Goal: Task Accomplishment & Management: Use online tool/utility

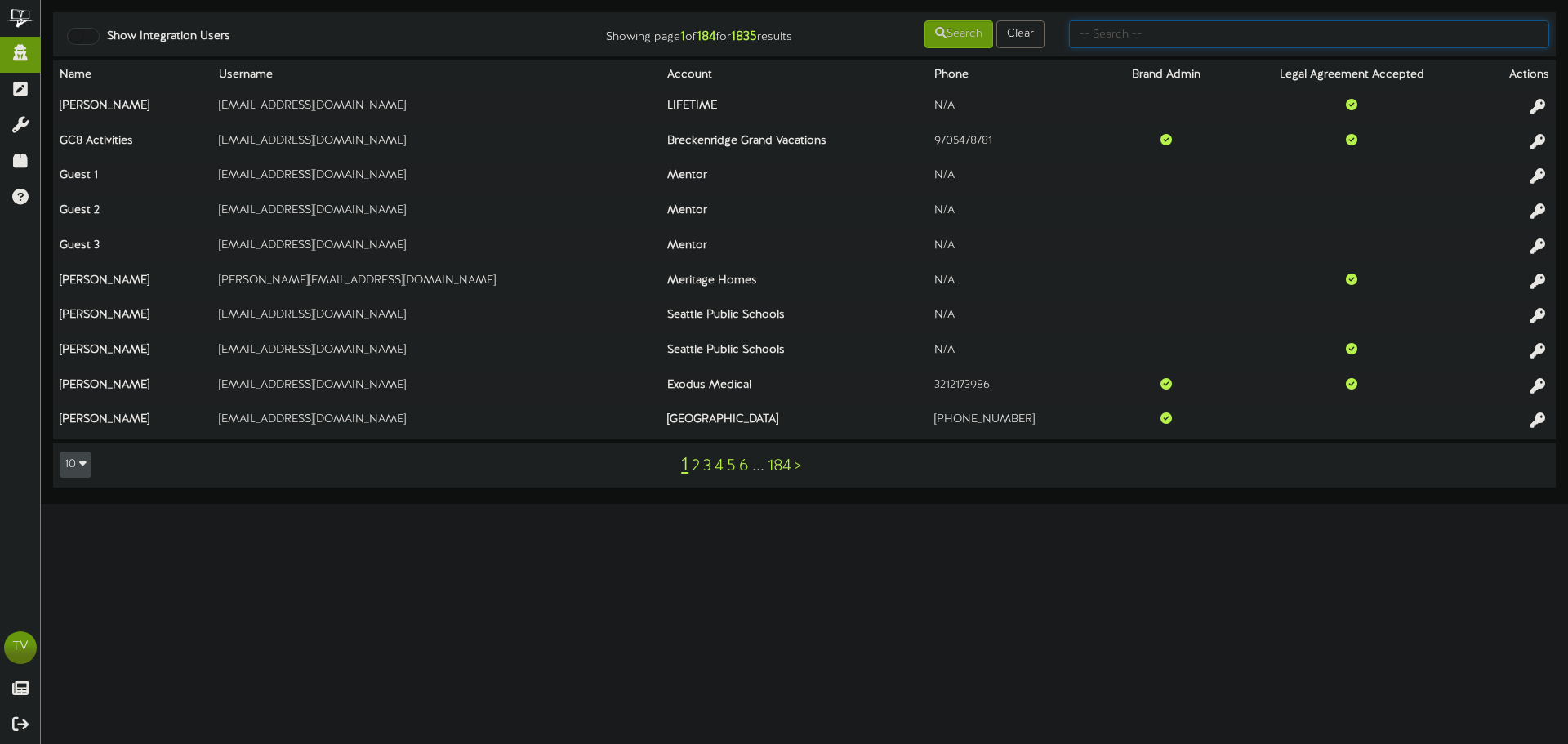
click at [1177, 26] on input "text" at bounding box center [1309, 34] width 480 height 28
type input "[PERSON_NAME]"
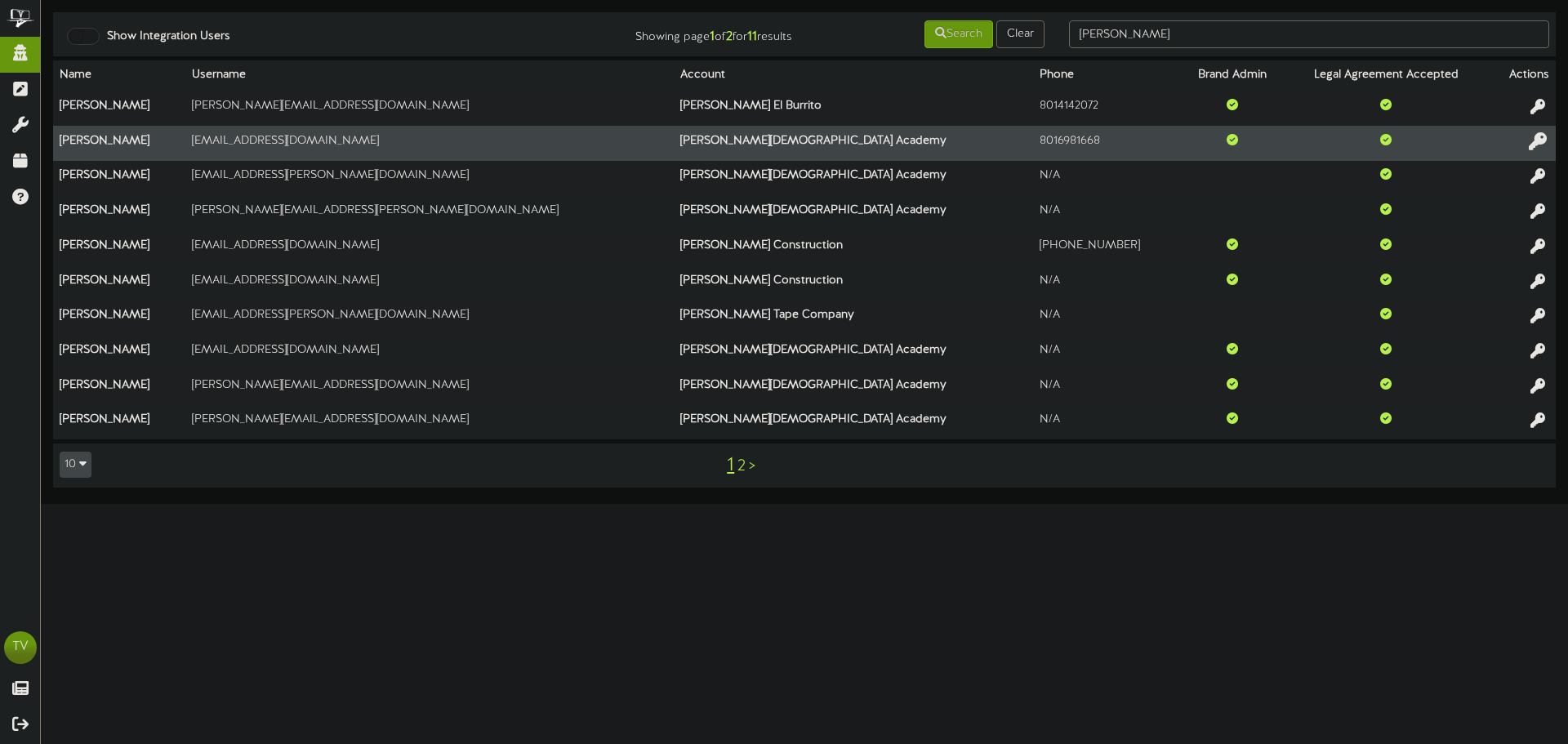
click at [1534, 140] on icon at bounding box center [1538, 140] width 18 height 18
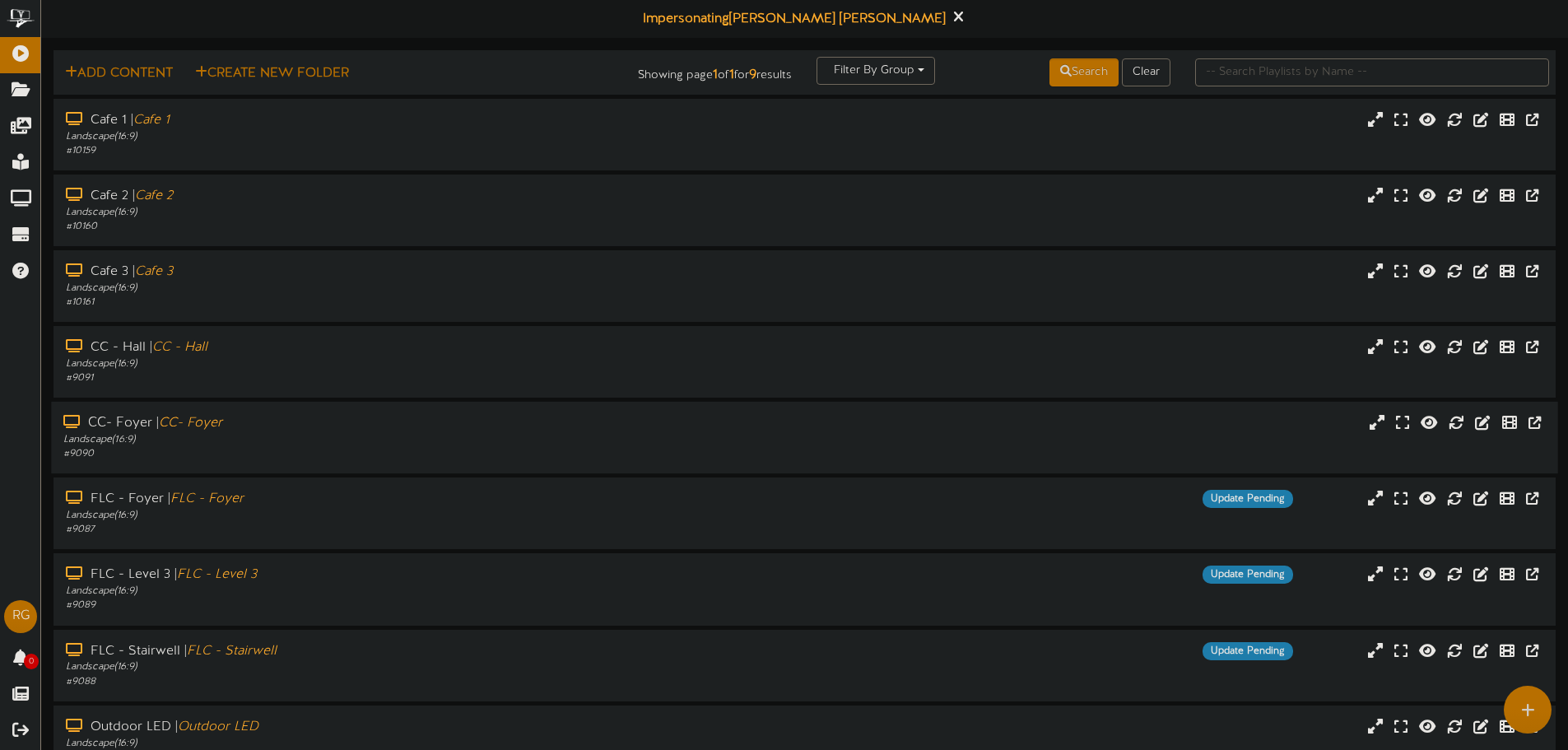
click at [189, 458] on div "# 9090" at bounding box center [365, 454] width 603 height 14
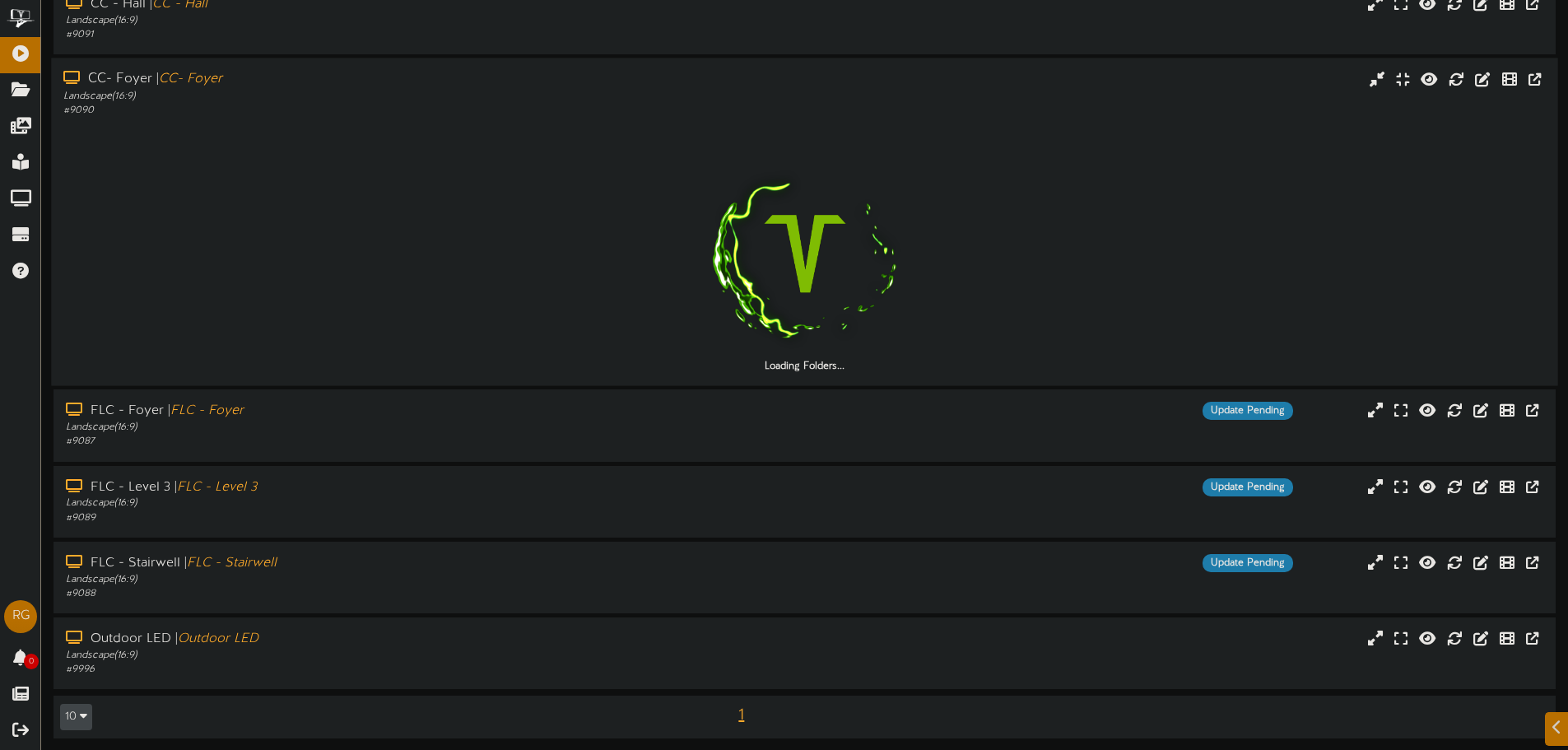
scroll to position [348, 0]
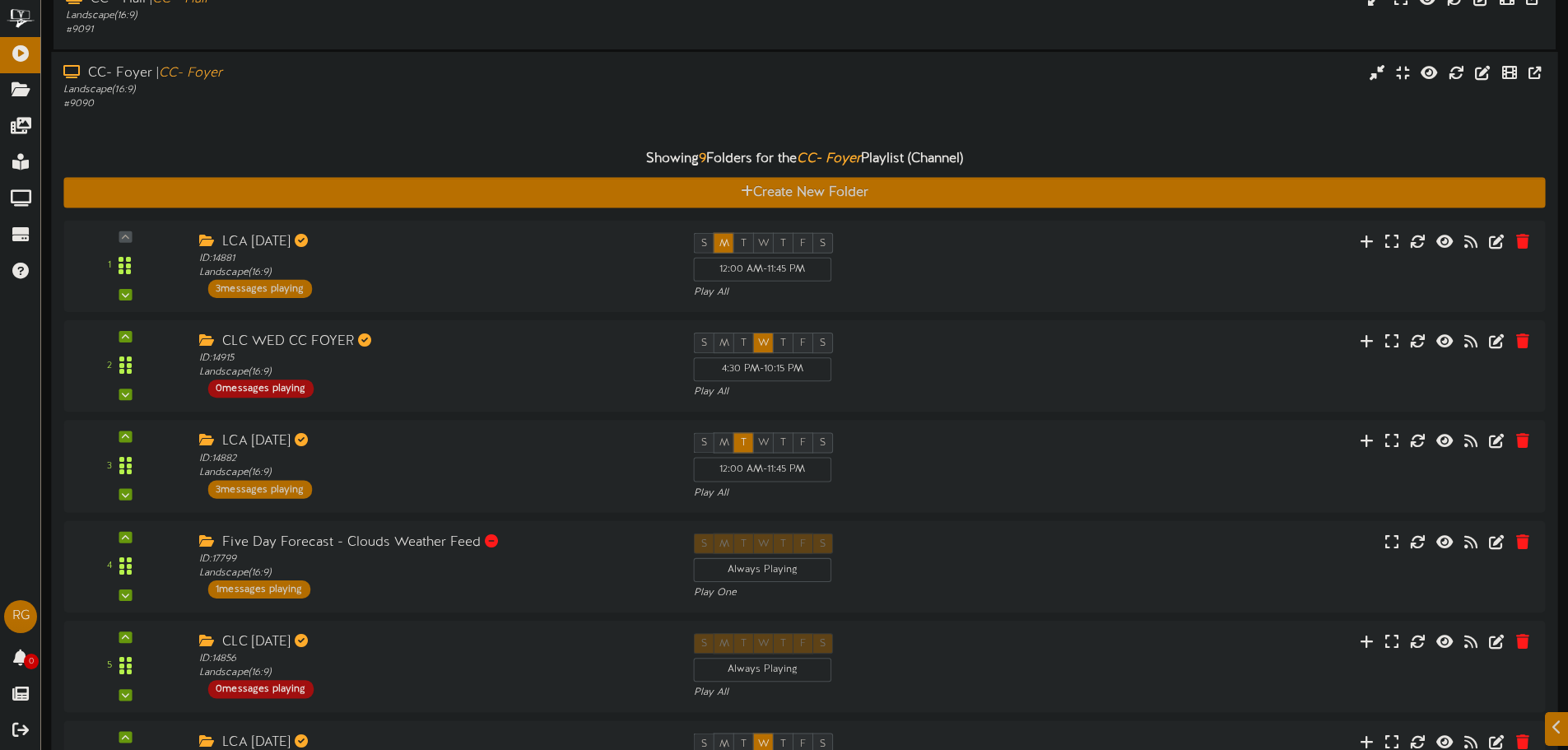
click at [276, 84] on div "Landscape ( 16:9 )" at bounding box center [365, 90] width 603 height 14
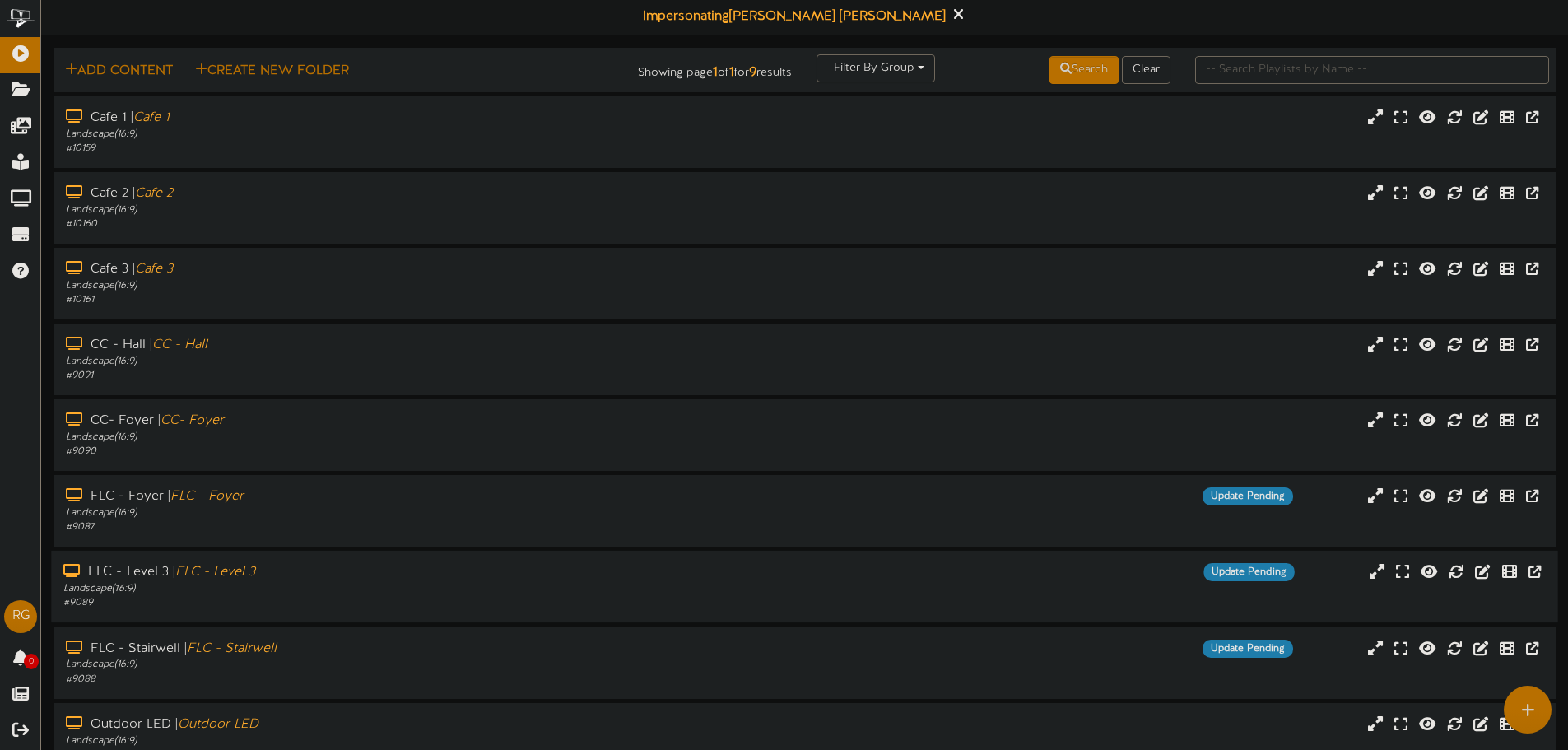
scroll to position [0, 0]
